Goal: Share content: Share content

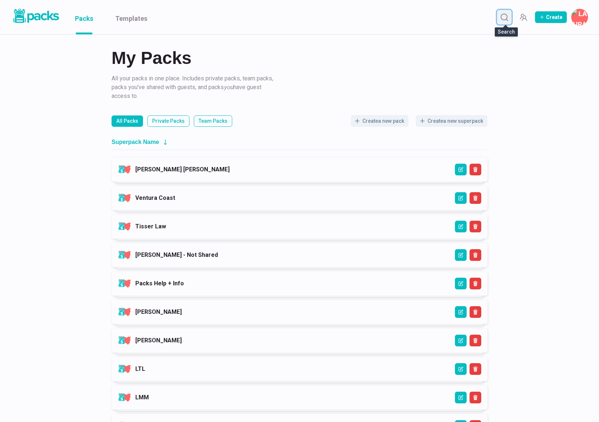
click at [504, 16] on icon "Search" at bounding box center [504, 17] width 9 height 9
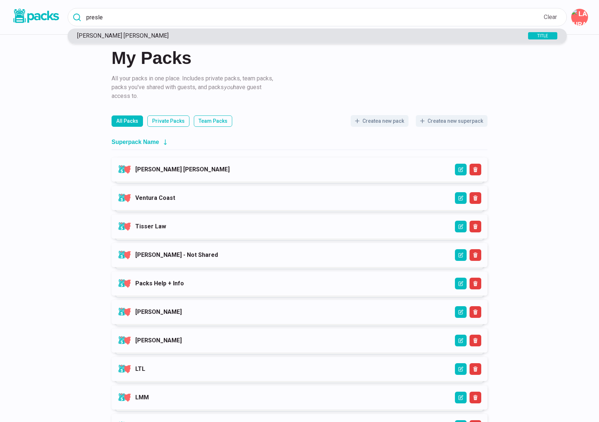
type input "presle"
click at [224, 38] on p "Presley Rumsey" at bounding box center [289, 35] width 432 height 7
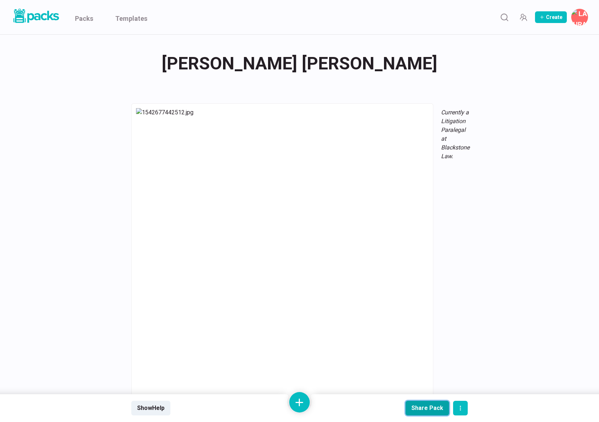
click at [427, 408] on div "Share Pack" at bounding box center [427, 408] width 32 height 7
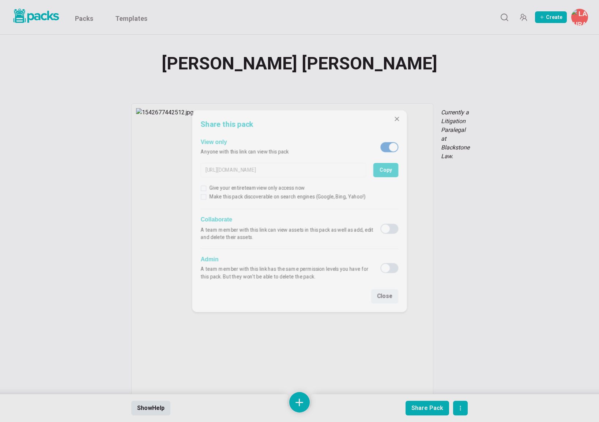
type input "https://findtheonerecruiting.packs.co/packs/x52c8a74e-2a83-4510-a20b-3b7c9bc5a9…"
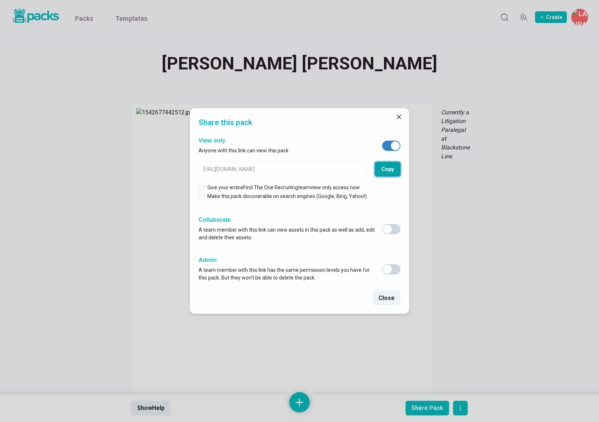
click at [386, 168] on button "Copy" at bounding box center [388, 169] width 26 height 15
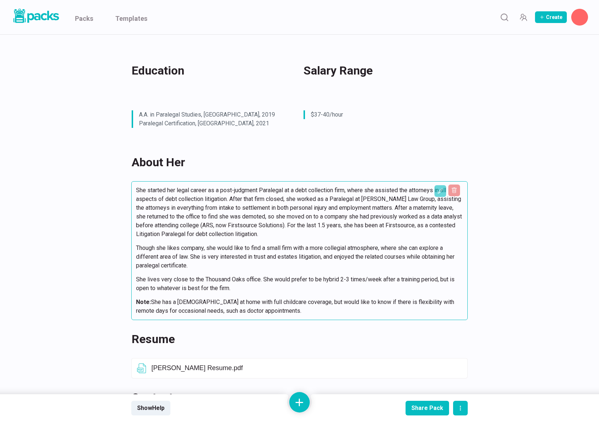
scroll to position [236, 0]
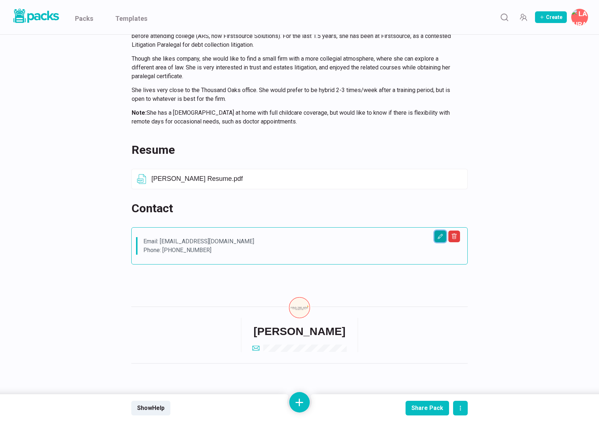
click at [440, 235] on icon "Edit asset" at bounding box center [440, 237] width 6 height 6
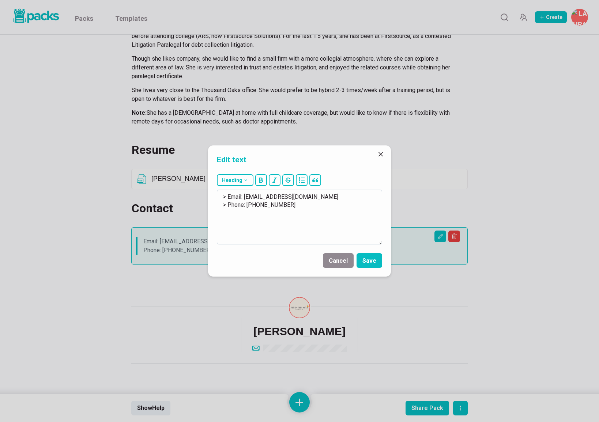
drag, startPoint x: 245, startPoint y: 197, endPoint x: 322, endPoint y: 199, distance: 77.5
click at [322, 199] on textarea "> Email: [EMAIL_ADDRESS][DOMAIN_NAME] > Phone: [PHONE_NUMBER]" at bounding box center [299, 217] width 165 height 55
click at [376, 154] on button "Close" at bounding box center [381, 154] width 12 height 12
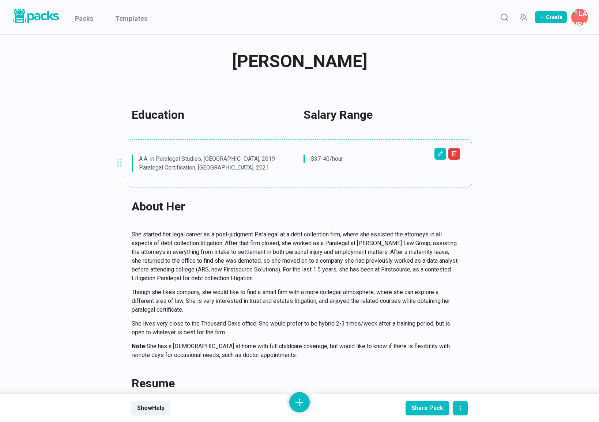
scroll to position [0, 0]
